Goal: Task Accomplishment & Management: Manage account settings

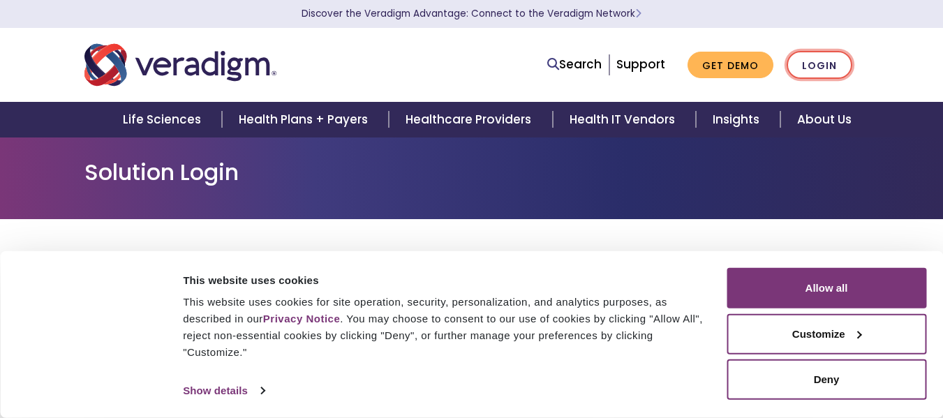
click at [833, 61] on link "Login" at bounding box center [820, 65] width 66 height 29
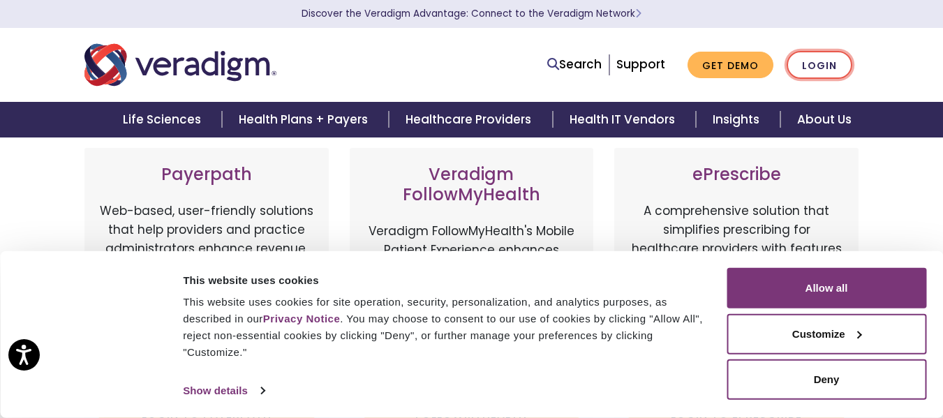
click at [816, 65] on link "Login" at bounding box center [820, 65] width 66 height 29
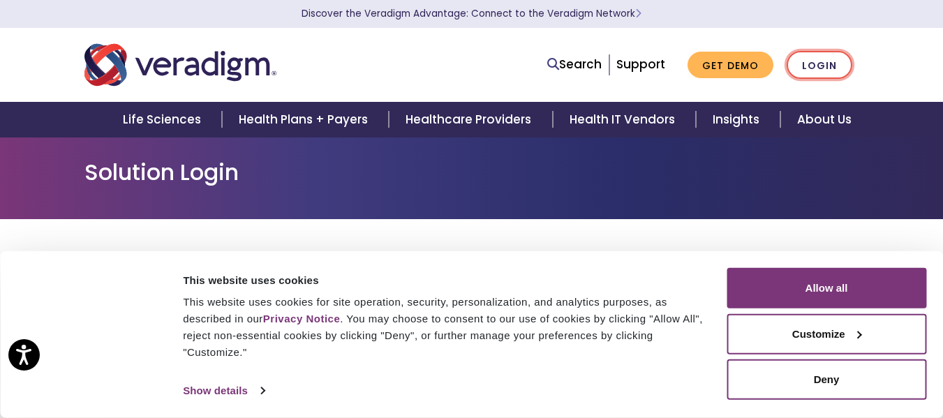
click at [820, 59] on link "Login" at bounding box center [820, 65] width 66 height 29
